Goal: Book appointment/travel/reservation

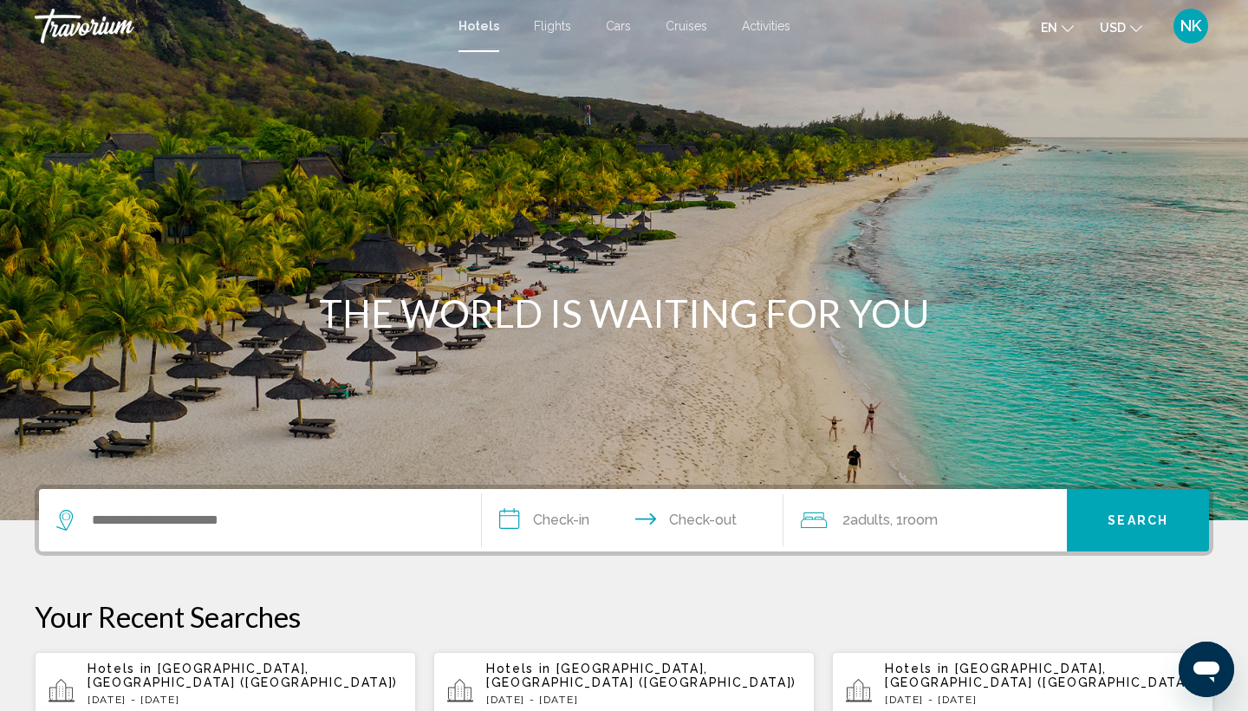
click at [776, 28] on span "Activities" at bounding box center [766, 26] width 49 height 14
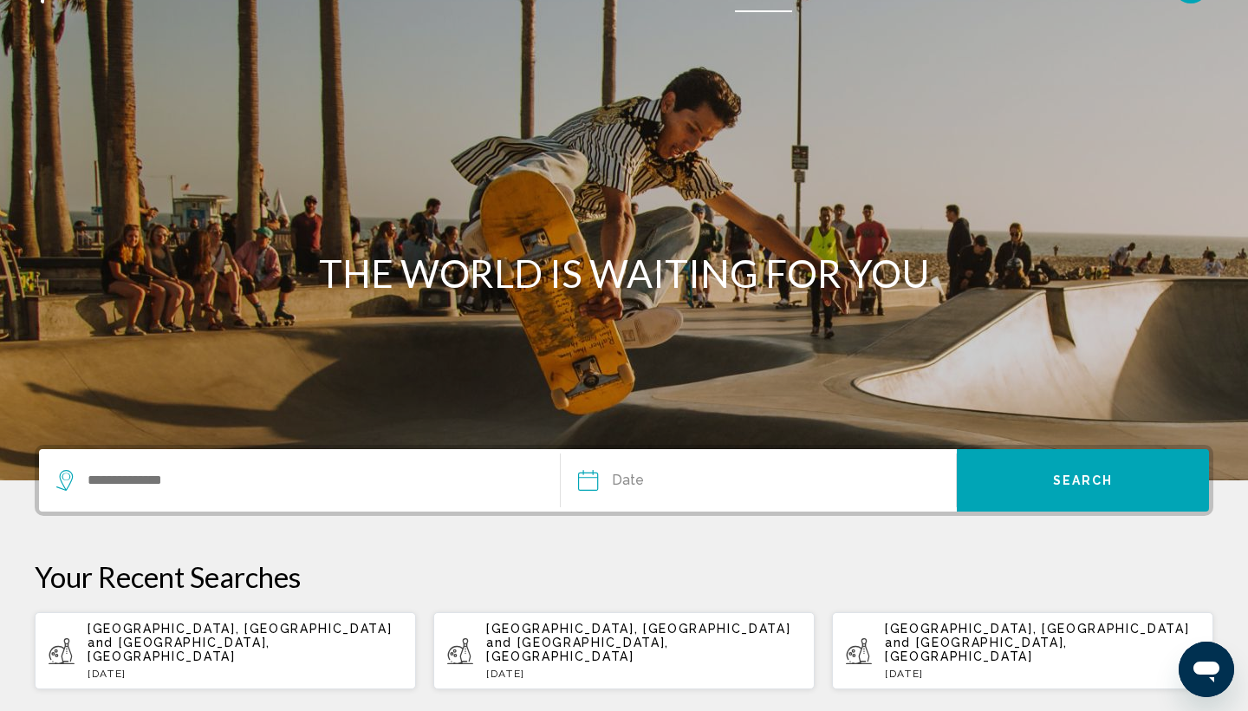
scroll to position [51, 0]
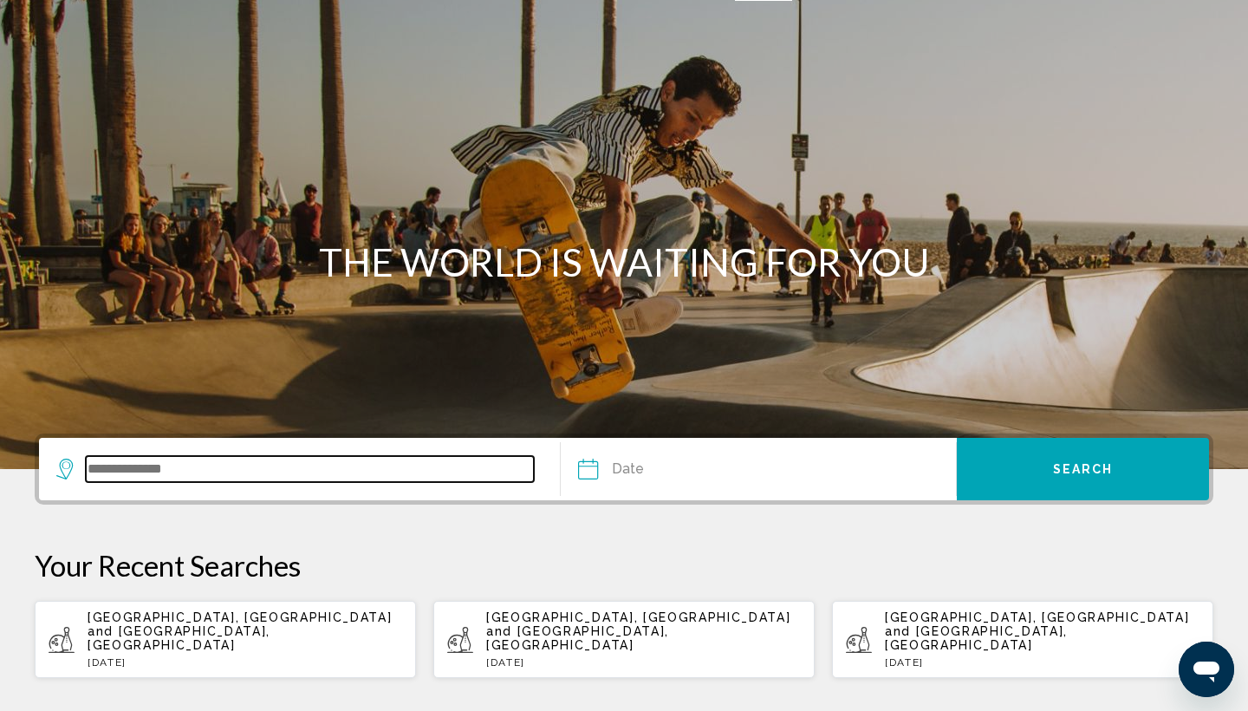
click at [154, 470] on input "Search widget" at bounding box center [310, 469] width 448 height 26
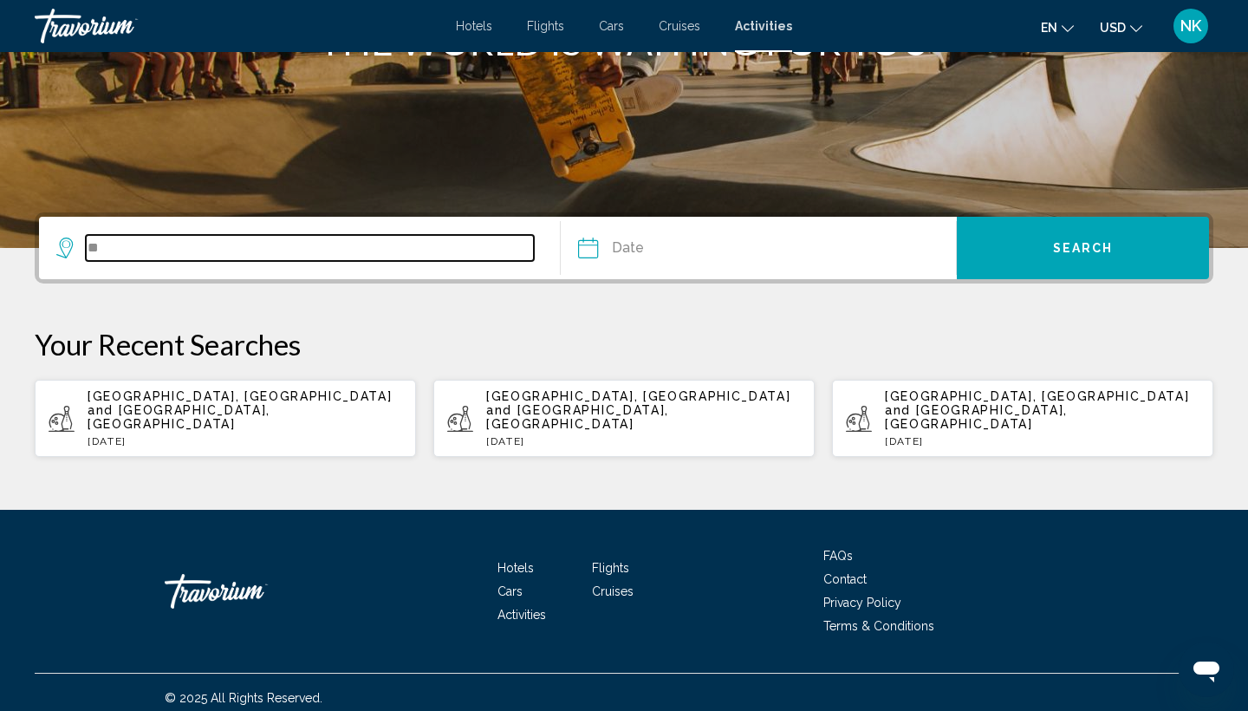
type input "*"
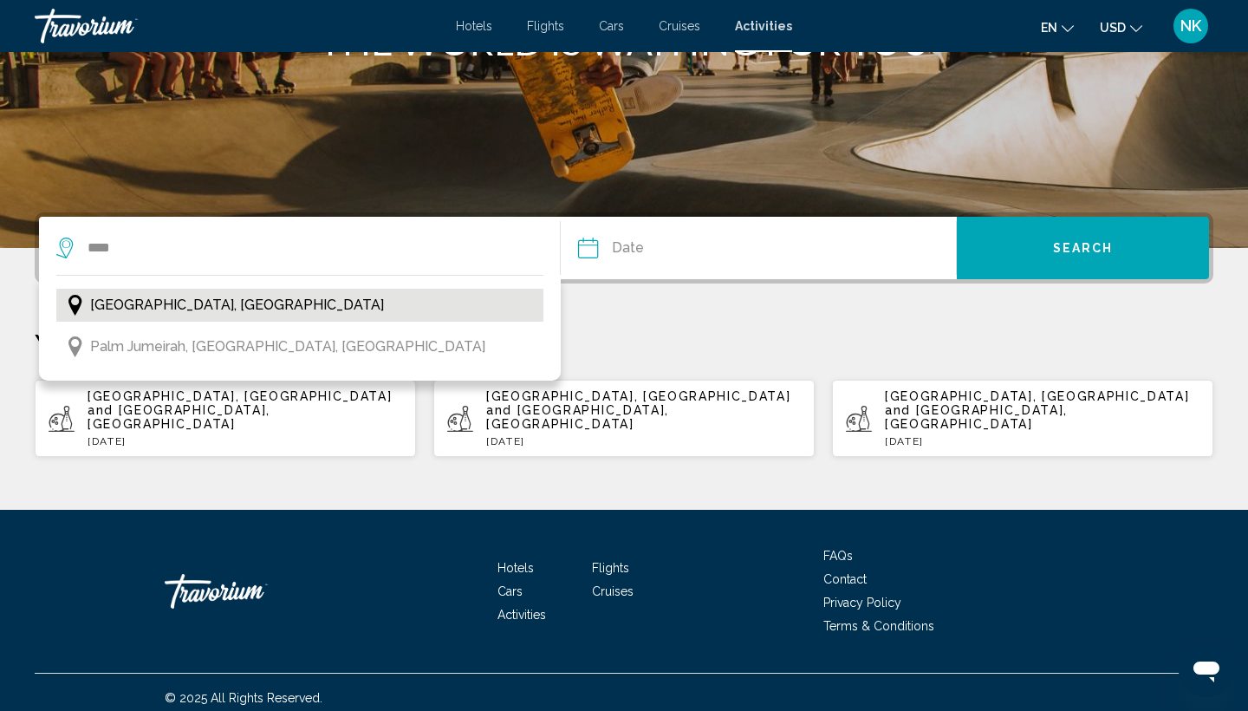
click at [131, 303] on span "[GEOGRAPHIC_DATA], [GEOGRAPHIC_DATA]" at bounding box center [237, 305] width 294 height 24
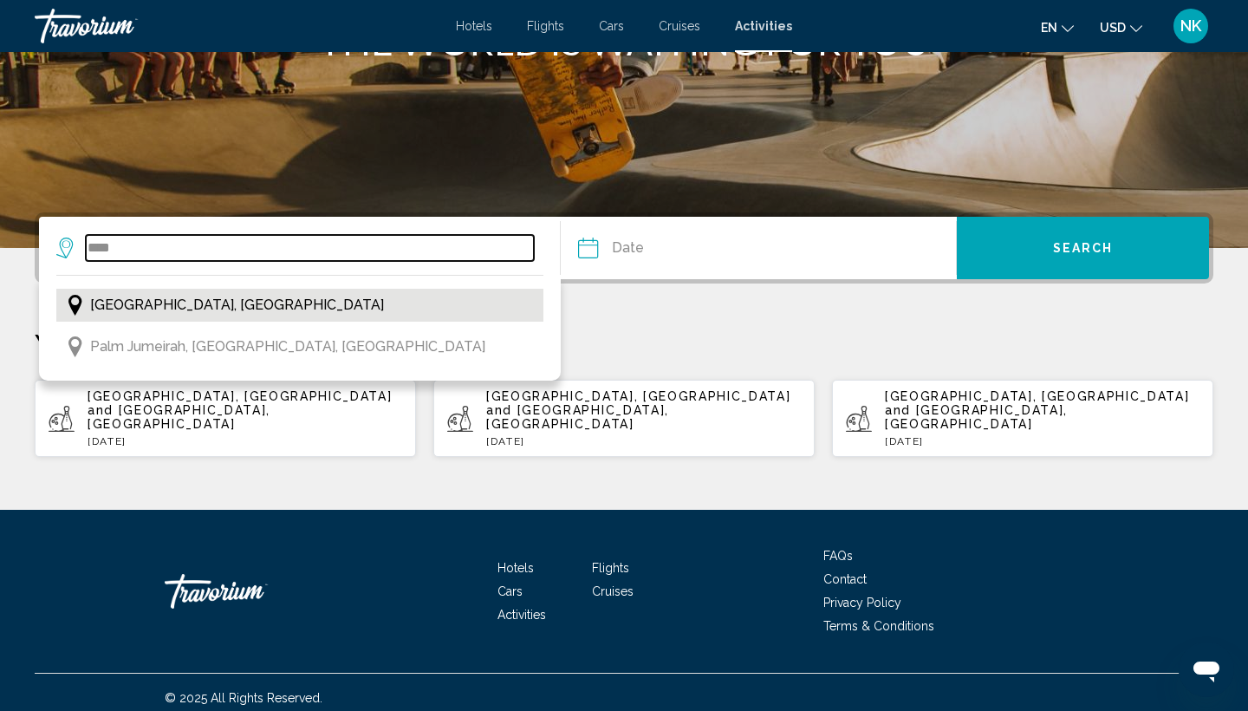
type input "**********"
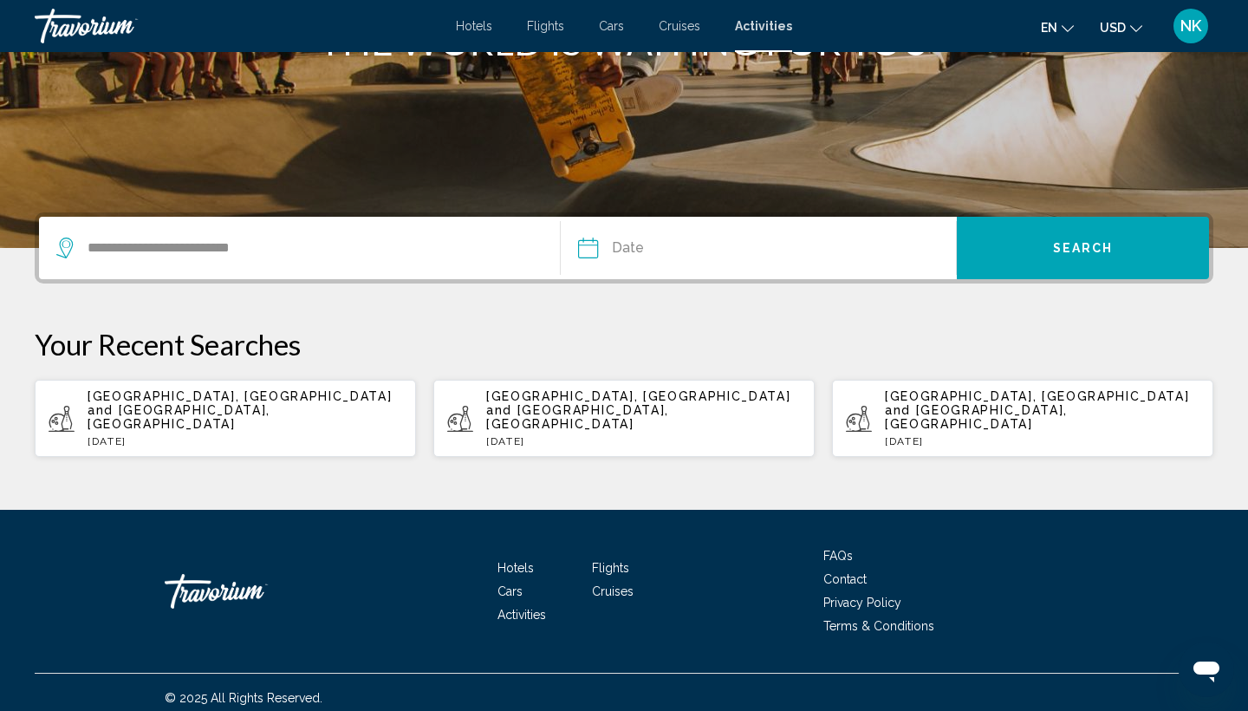
click at [595, 254] on input "Date" at bounding box center [672, 251] width 196 height 68
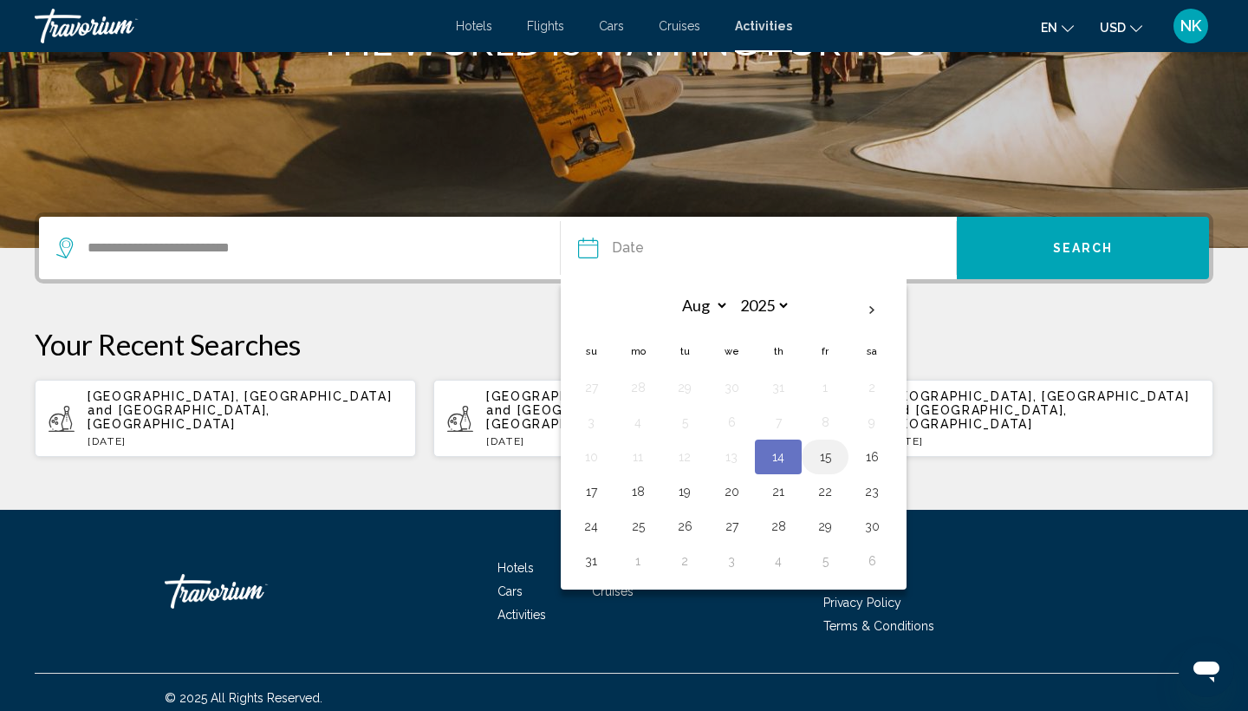
click at [831, 463] on button "15" at bounding box center [825, 457] width 28 height 24
type input "**********"
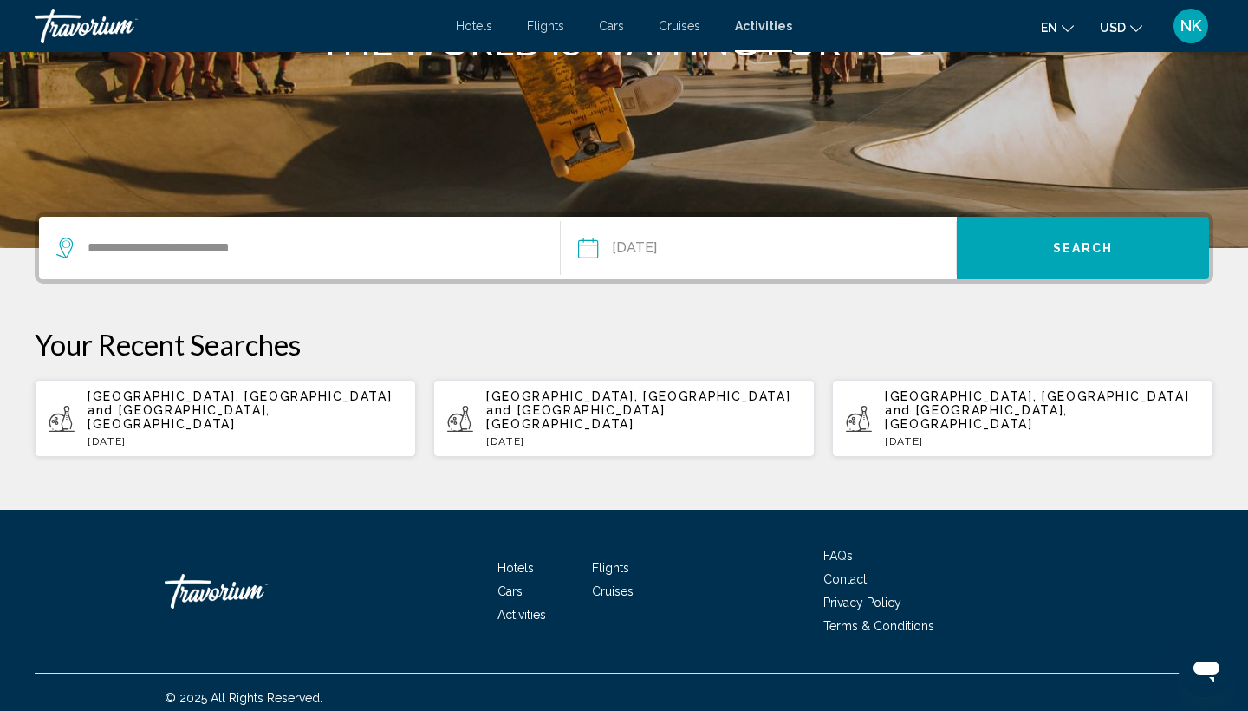
click at [1086, 249] on span "Search" at bounding box center [1083, 249] width 61 height 14
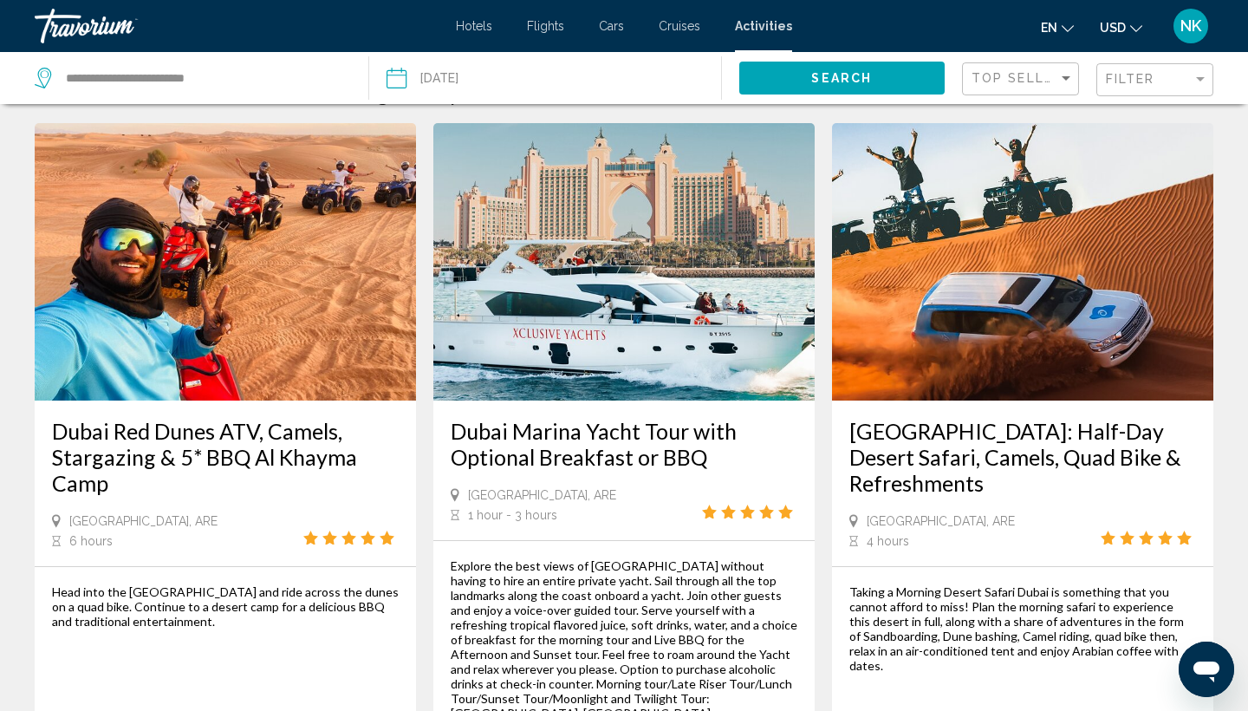
scroll to position [42, 0]
